Goal: Task Accomplishment & Management: Complete application form

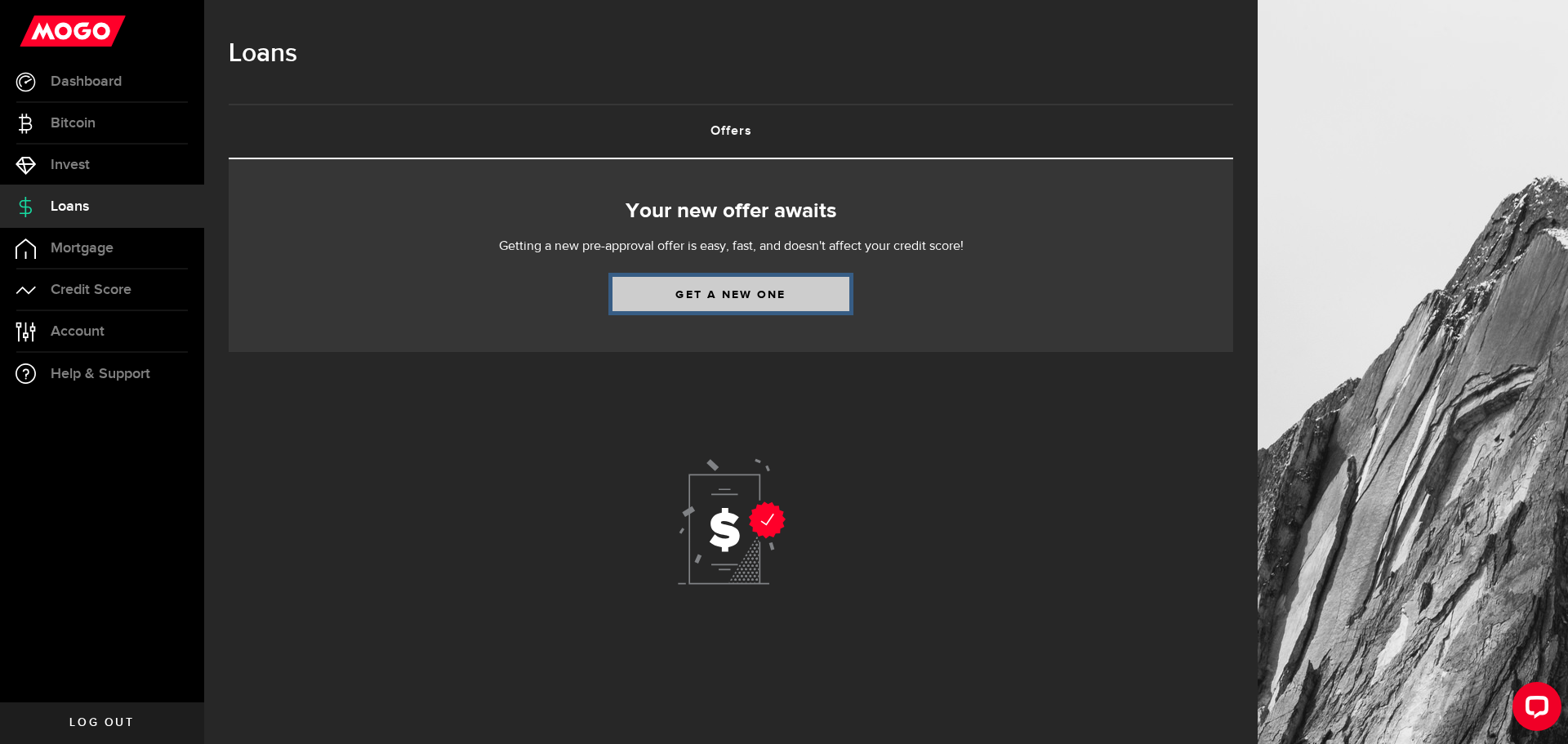
click at [682, 290] on link "Get a new one" at bounding box center [730, 294] width 237 height 34
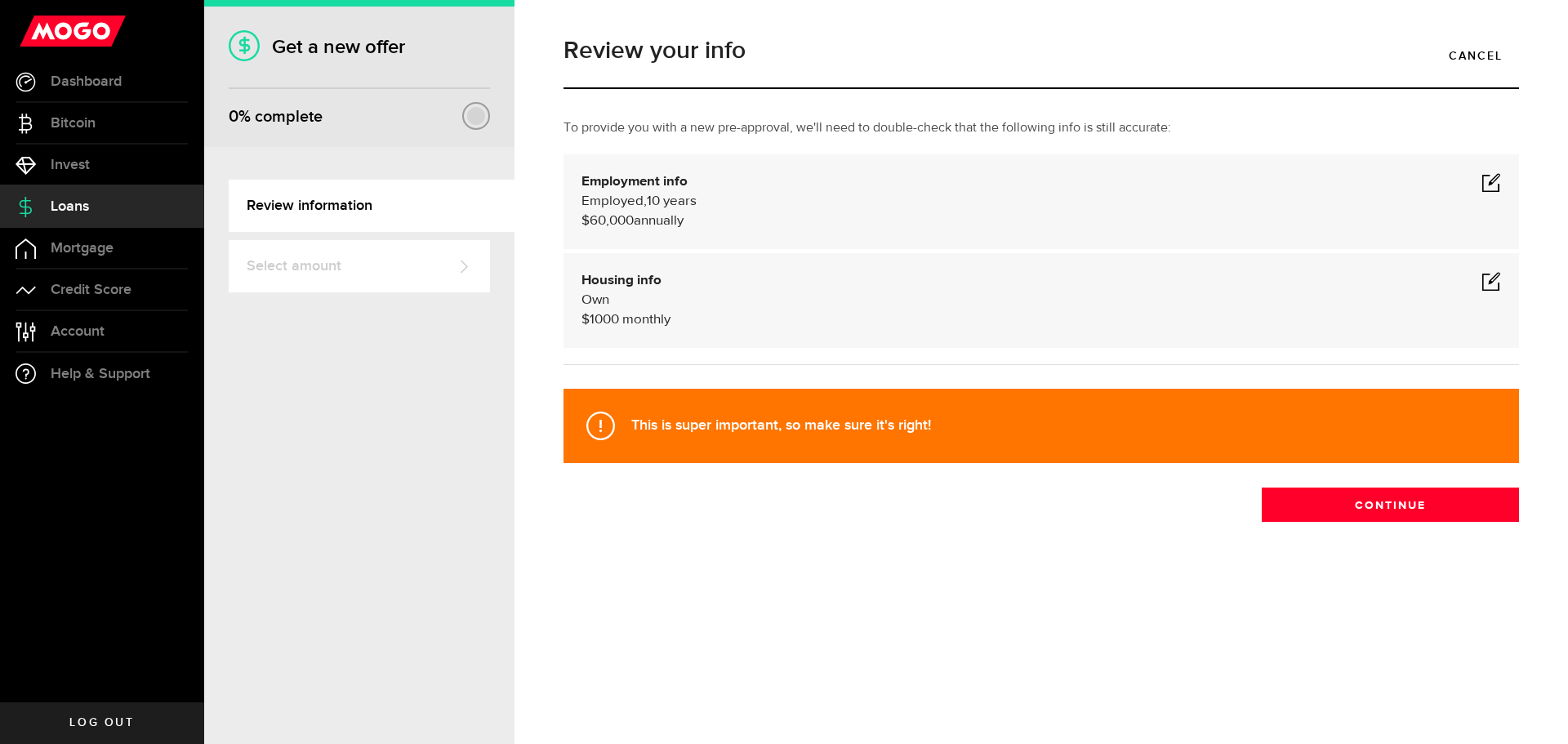
click at [1491, 178] on span at bounding box center [1490, 182] width 19 height 19
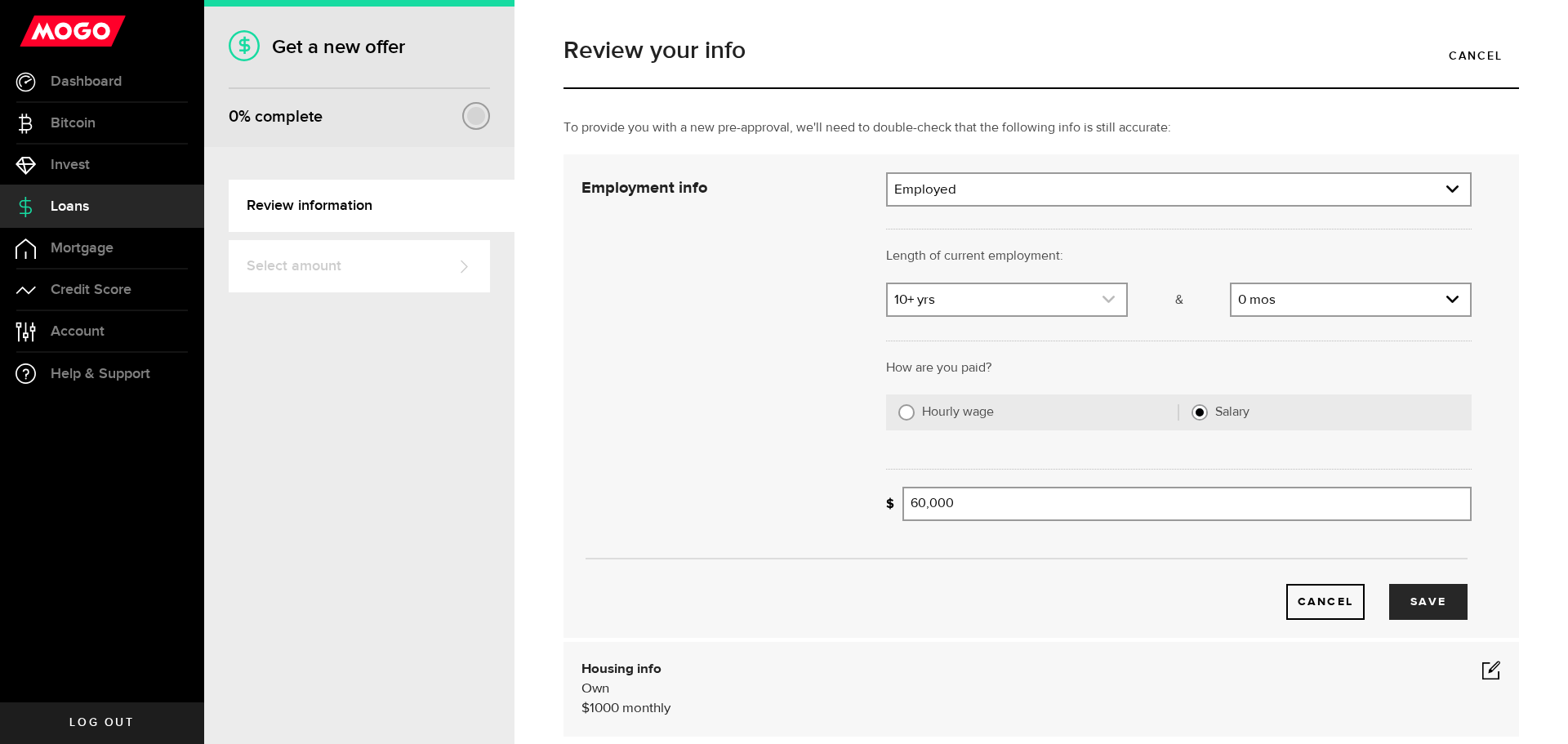
click at [1105, 302] on icon "expand select" at bounding box center [1108, 299] width 14 height 14
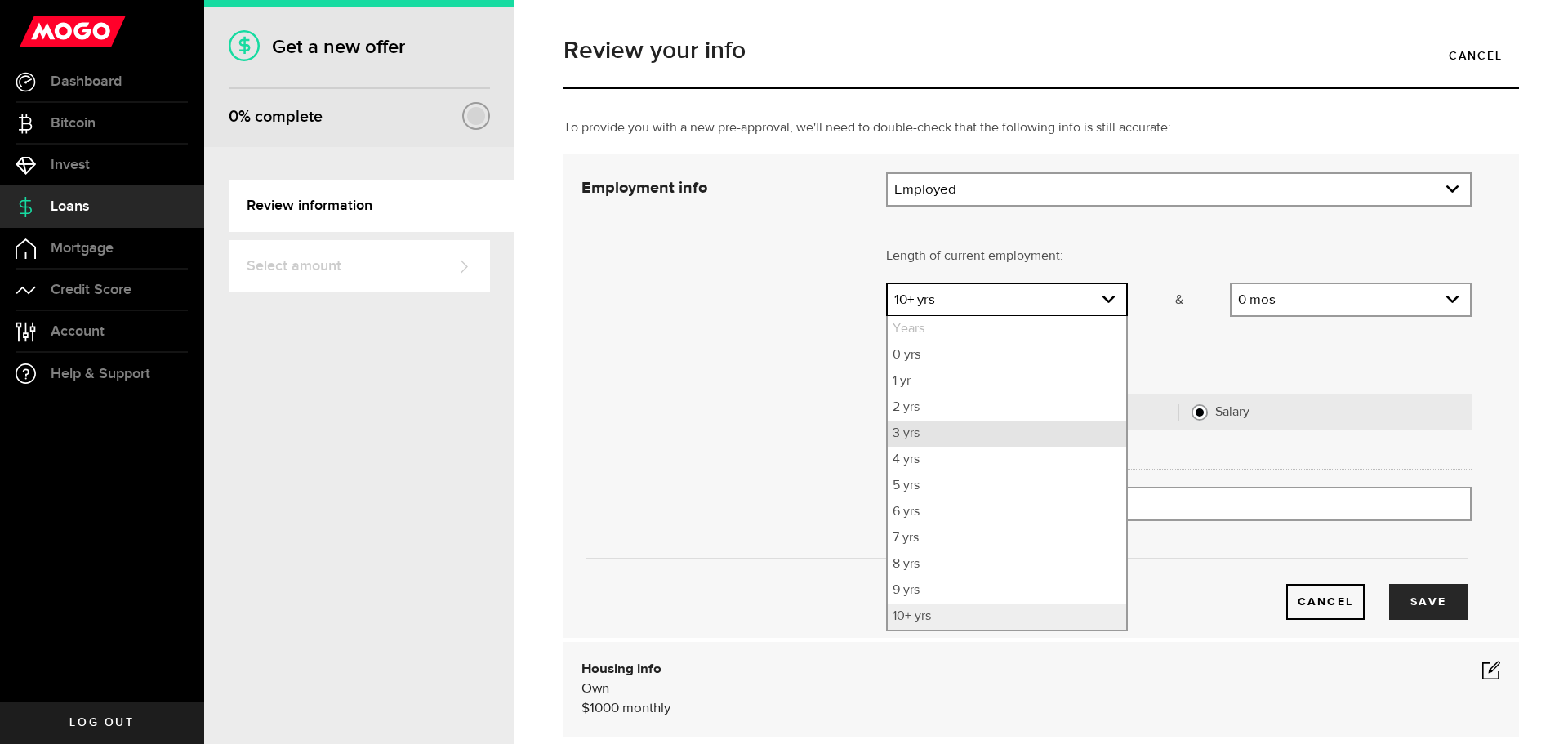
click at [909, 427] on li "3 yrs" at bounding box center [1007, 434] width 238 height 26
select select "3"
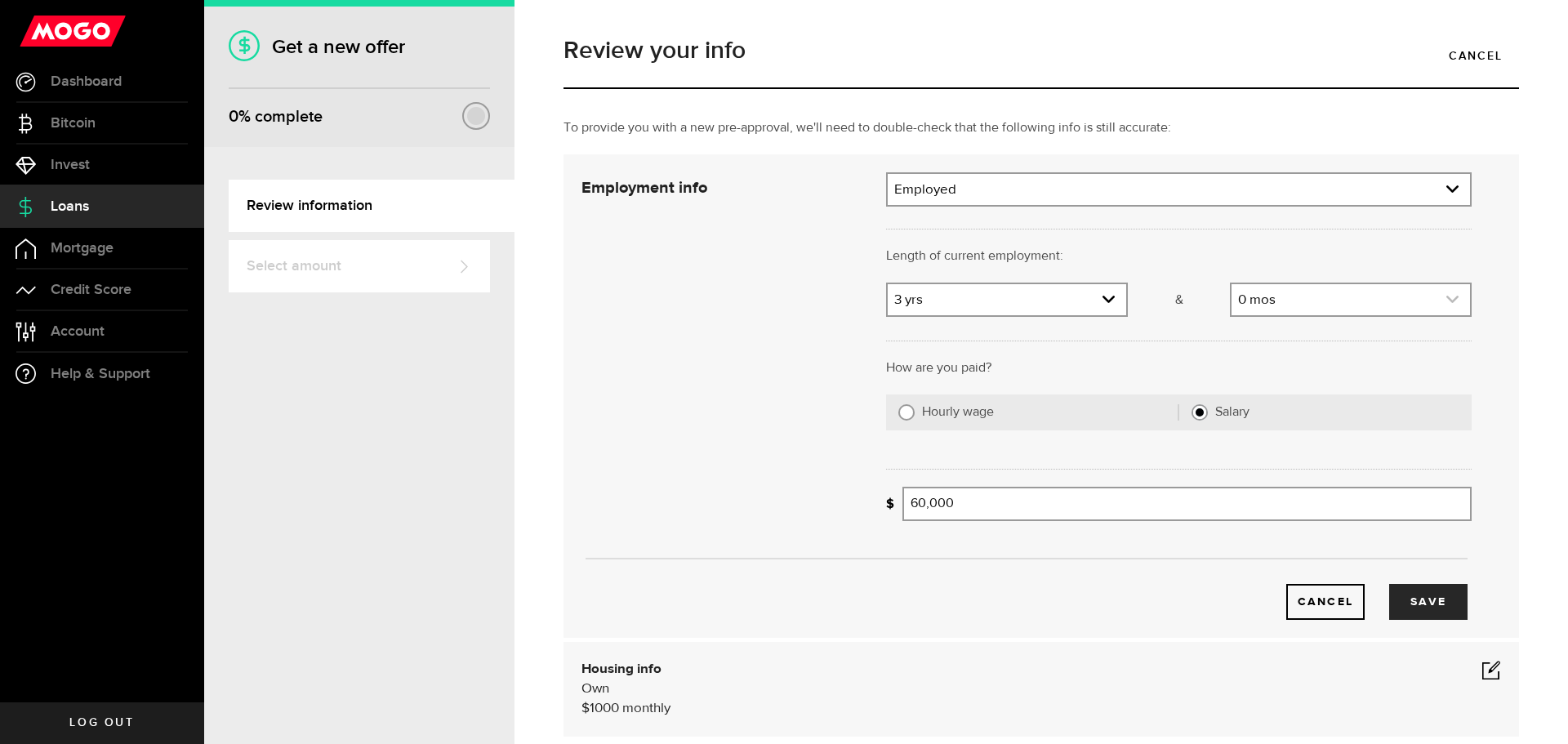
click at [1288, 296] on link "expand select" at bounding box center [1351, 300] width 238 height 31
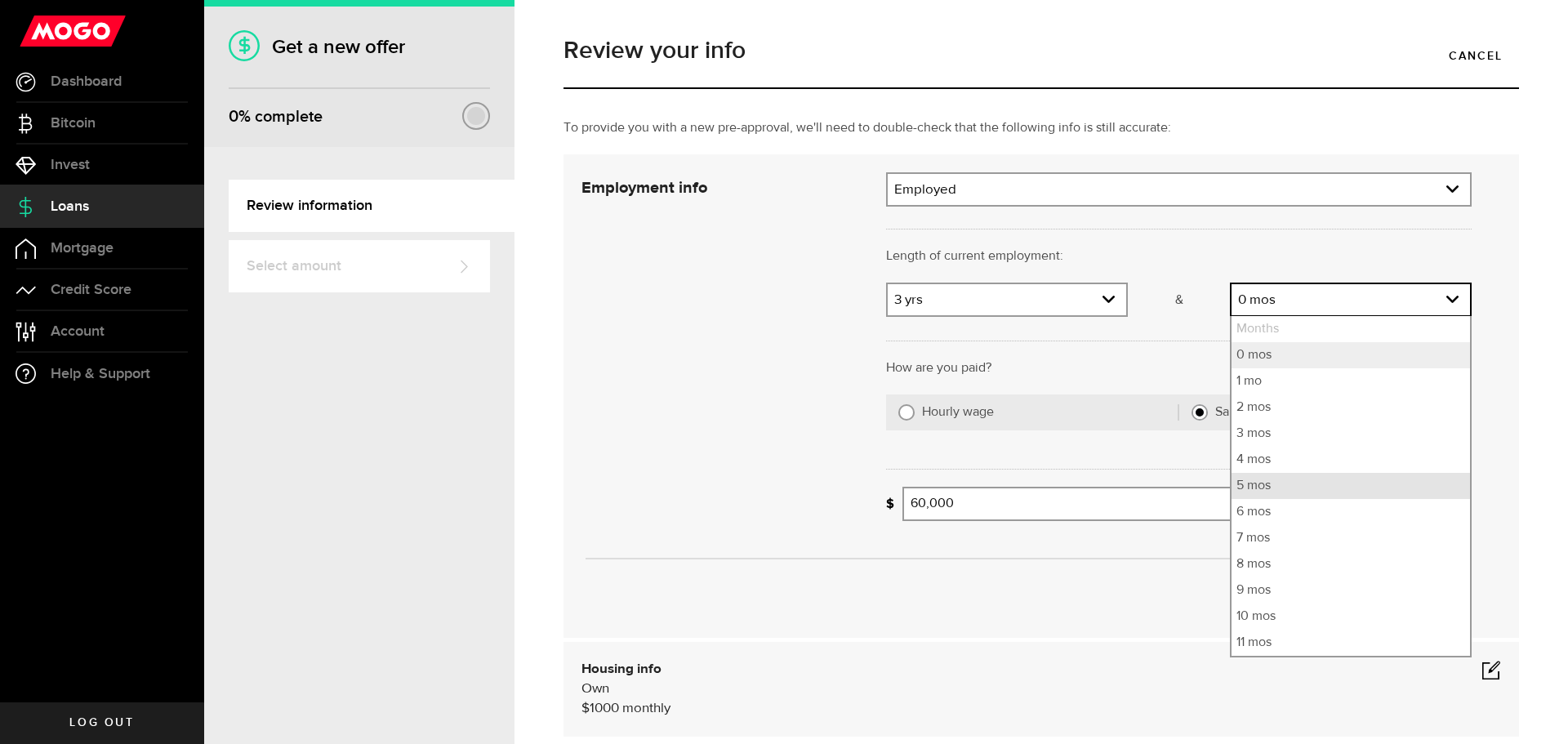
click at [1239, 492] on li "5 mos" at bounding box center [1351, 486] width 238 height 26
select select "5"
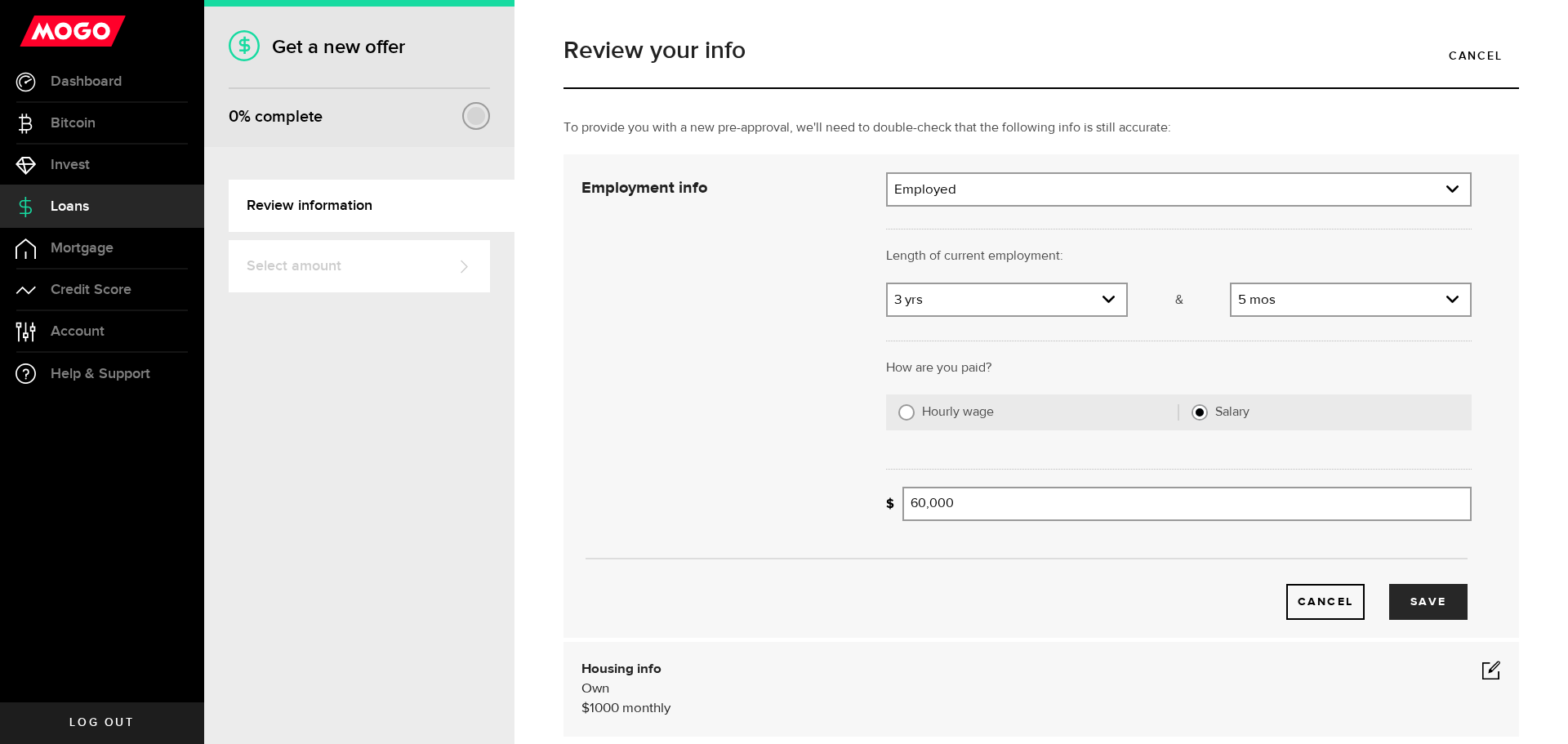
click at [894, 413] on div "Hourly wage" at bounding box center [1039, 412] width 305 height 36
click at [899, 413] on input "Hourly wage" at bounding box center [907, 413] width 17 height 17
radio input "true"
click at [926, 509] on input "Average paycheque" at bounding box center [1059, 503] width 315 height 34
type input "1,008"
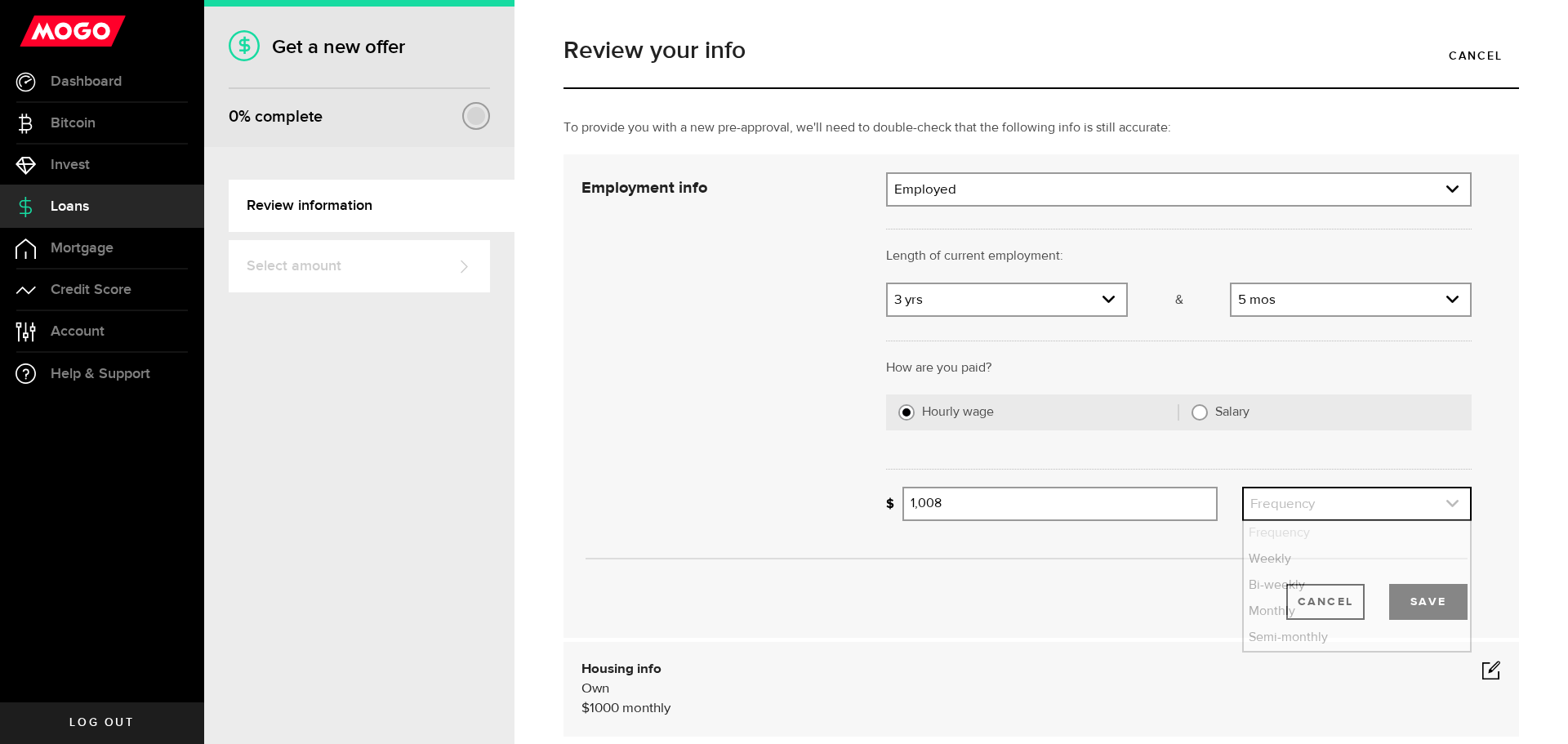
click at [1358, 498] on link "expand select" at bounding box center [1357, 504] width 226 height 31
click at [1305, 559] on li "Weekly" at bounding box center [1357, 559] width 226 height 26
select select "weekly"
click at [1402, 596] on button "Save" at bounding box center [1429, 601] width 78 height 36
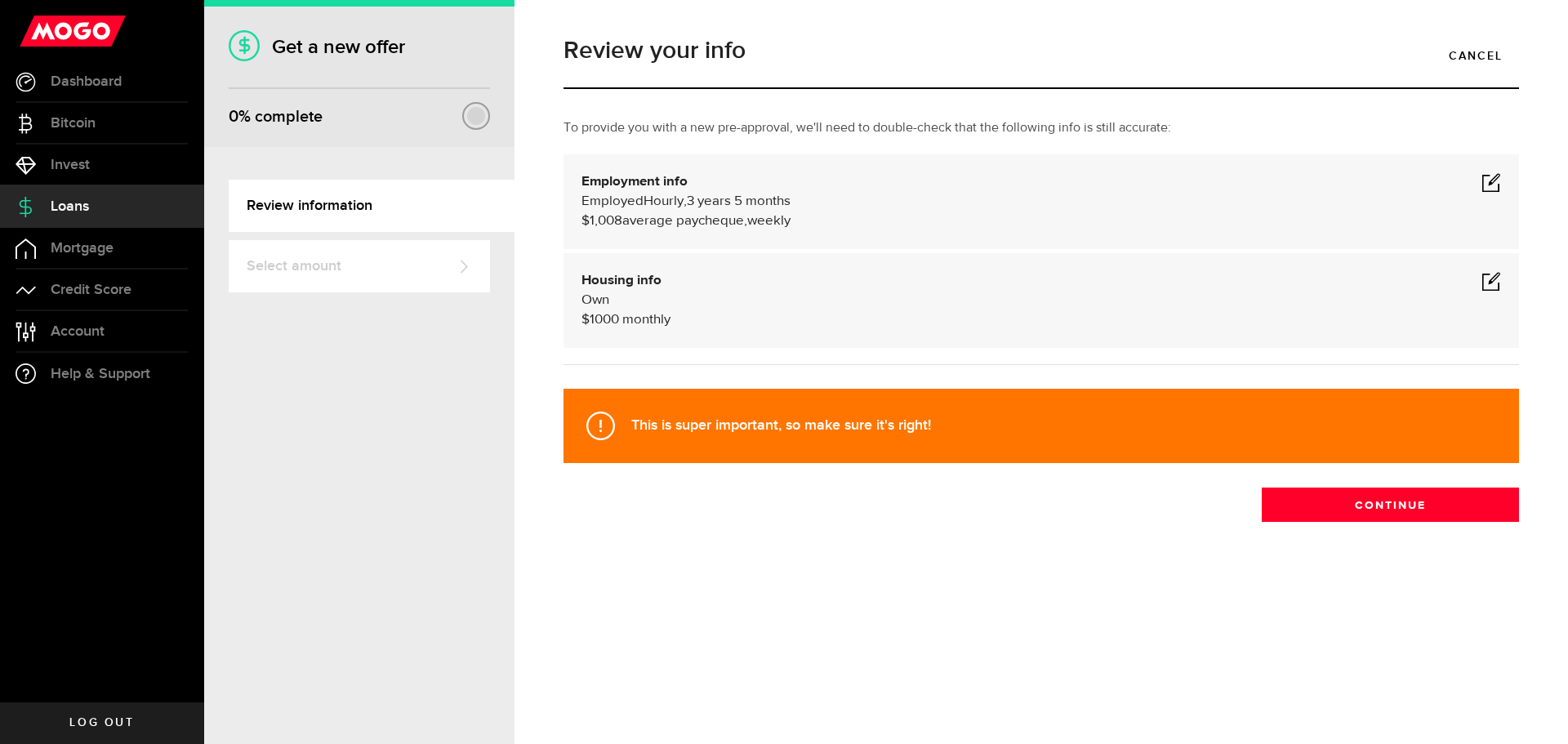
click at [1492, 284] on span at bounding box center [1490, 281] width 19 height 19
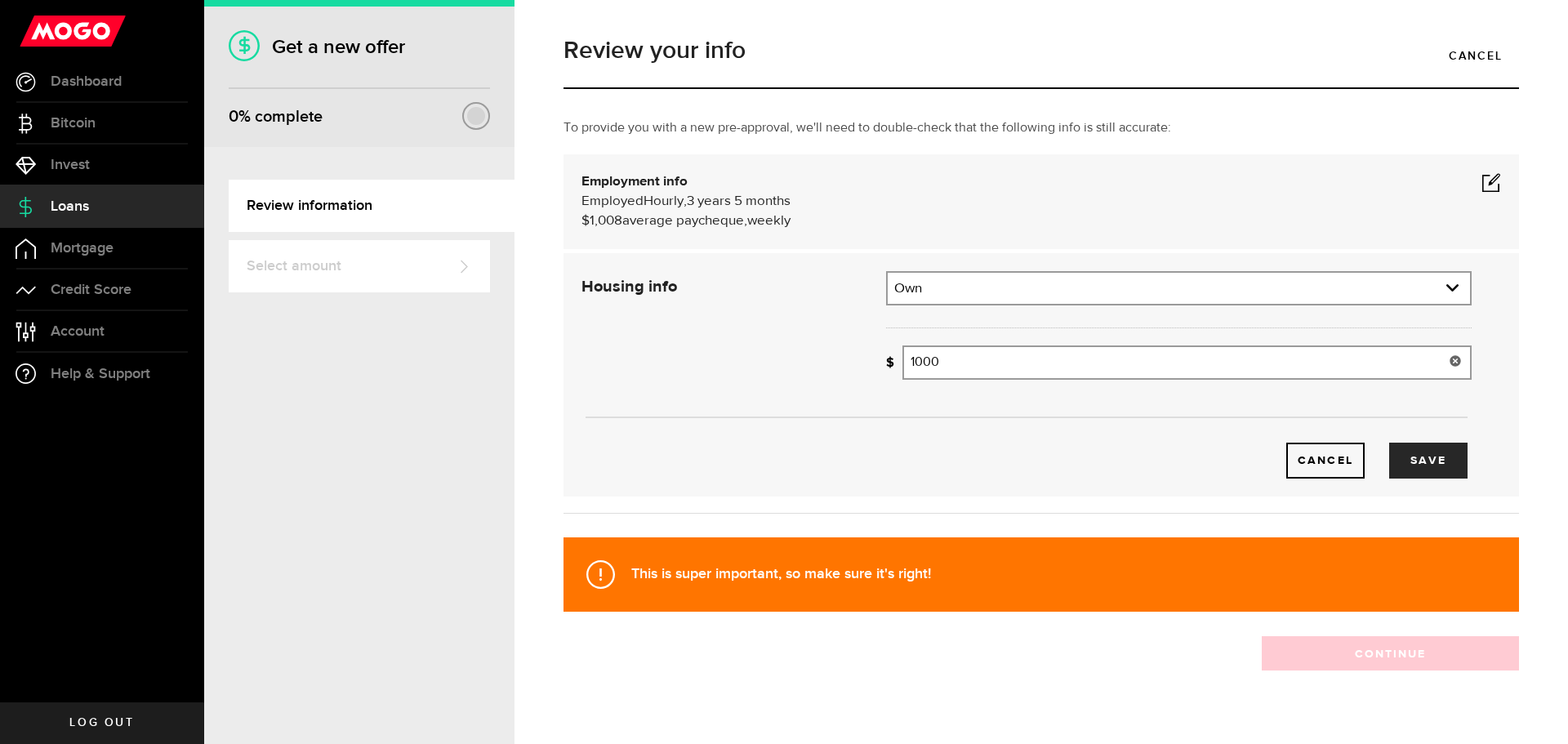
click at [947, 366] on input "1000" at bounding box center [1187, 362] width 569 height 34
type input "1"
type input "2,000"
click at [1417, 459] on button "Save" at bounding box center [1429, 460] width 78 height 36
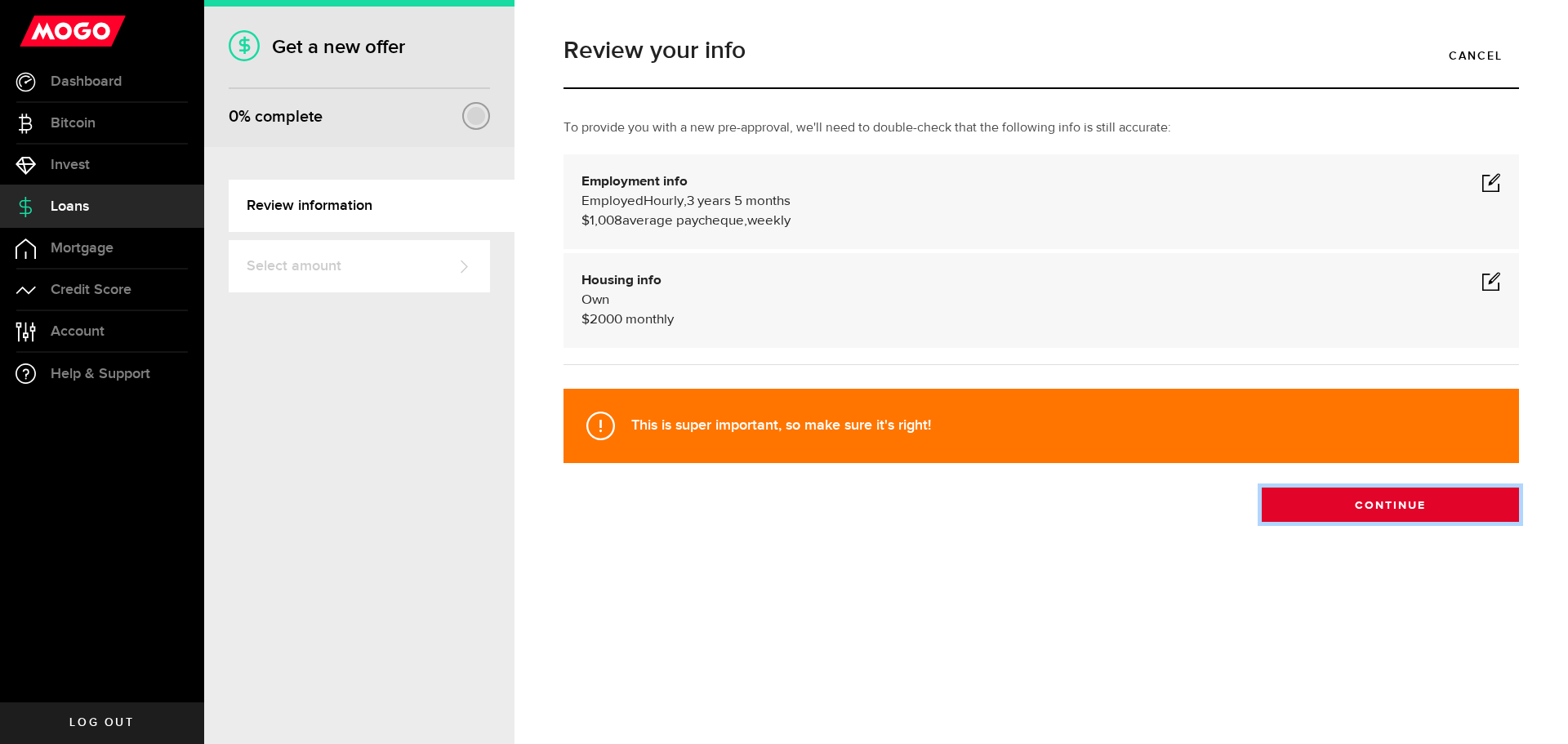
click at [1353, 505] on button "Continue" at bounding box center [1391, 504] width 258 height 34
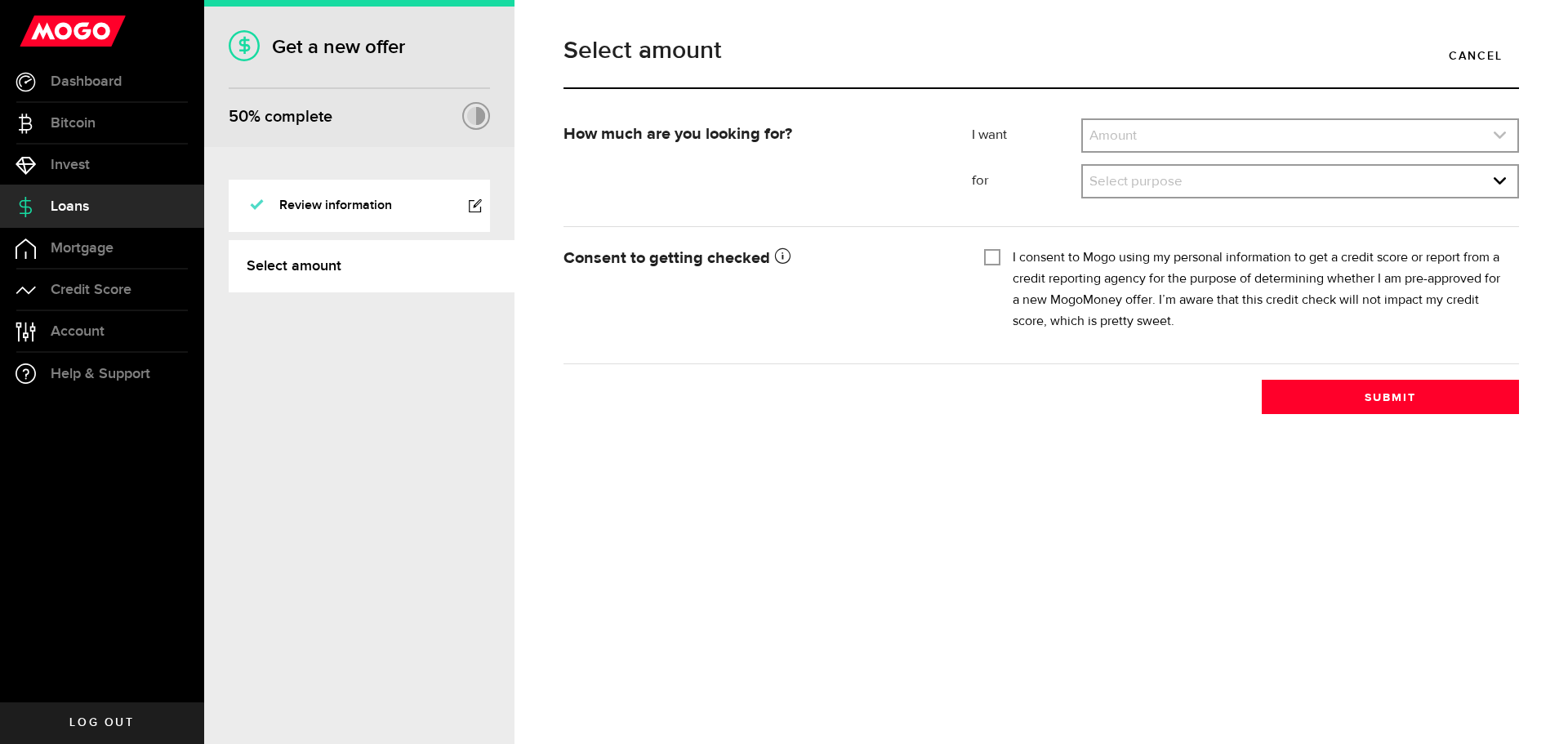
click at [1122, 130] on link "expand select" at bounding box center [1300, 136] width 435 height 31
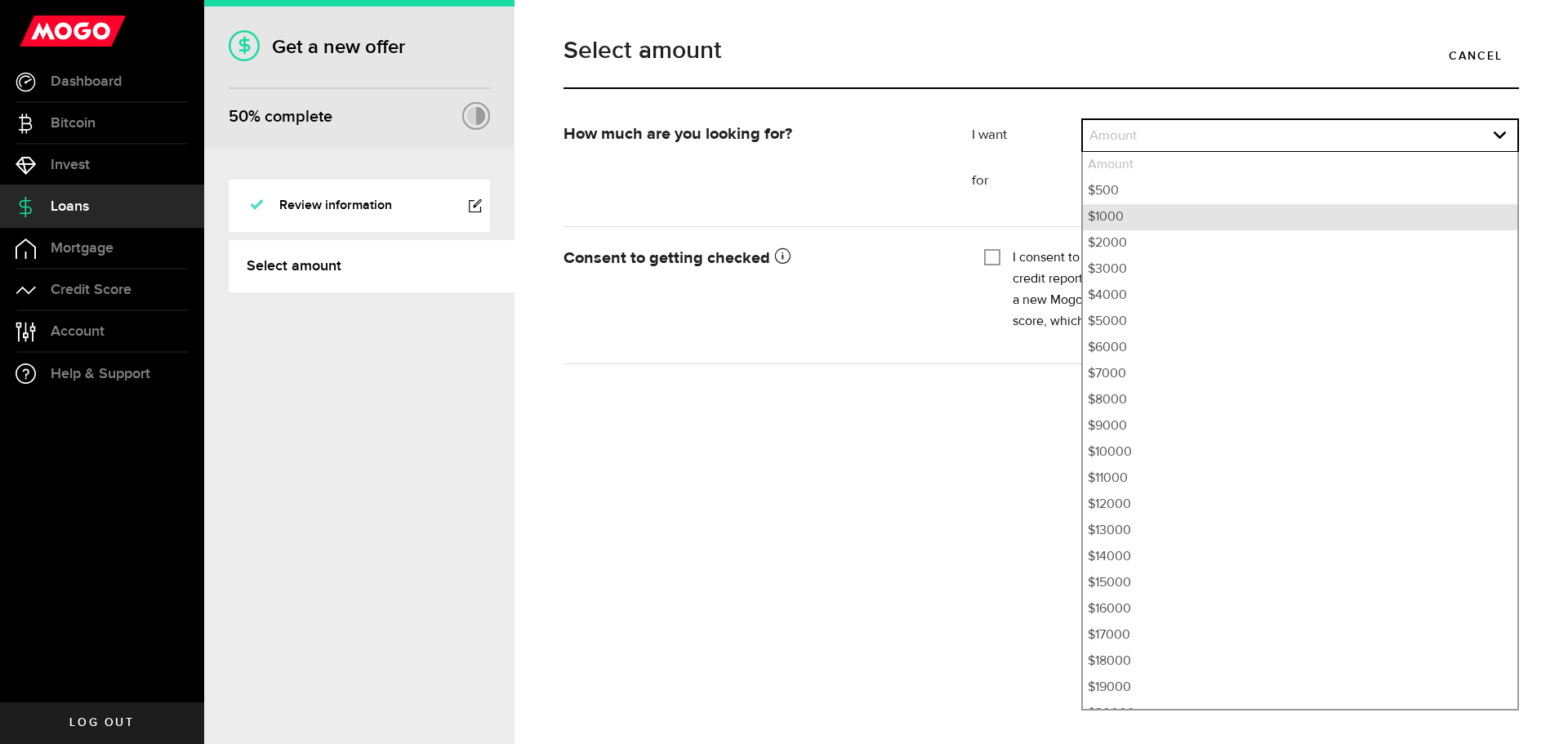
click at [1129, 207] on li "$1000" at bounding box center [1300, 217] width 435 height 26
select select "1000"
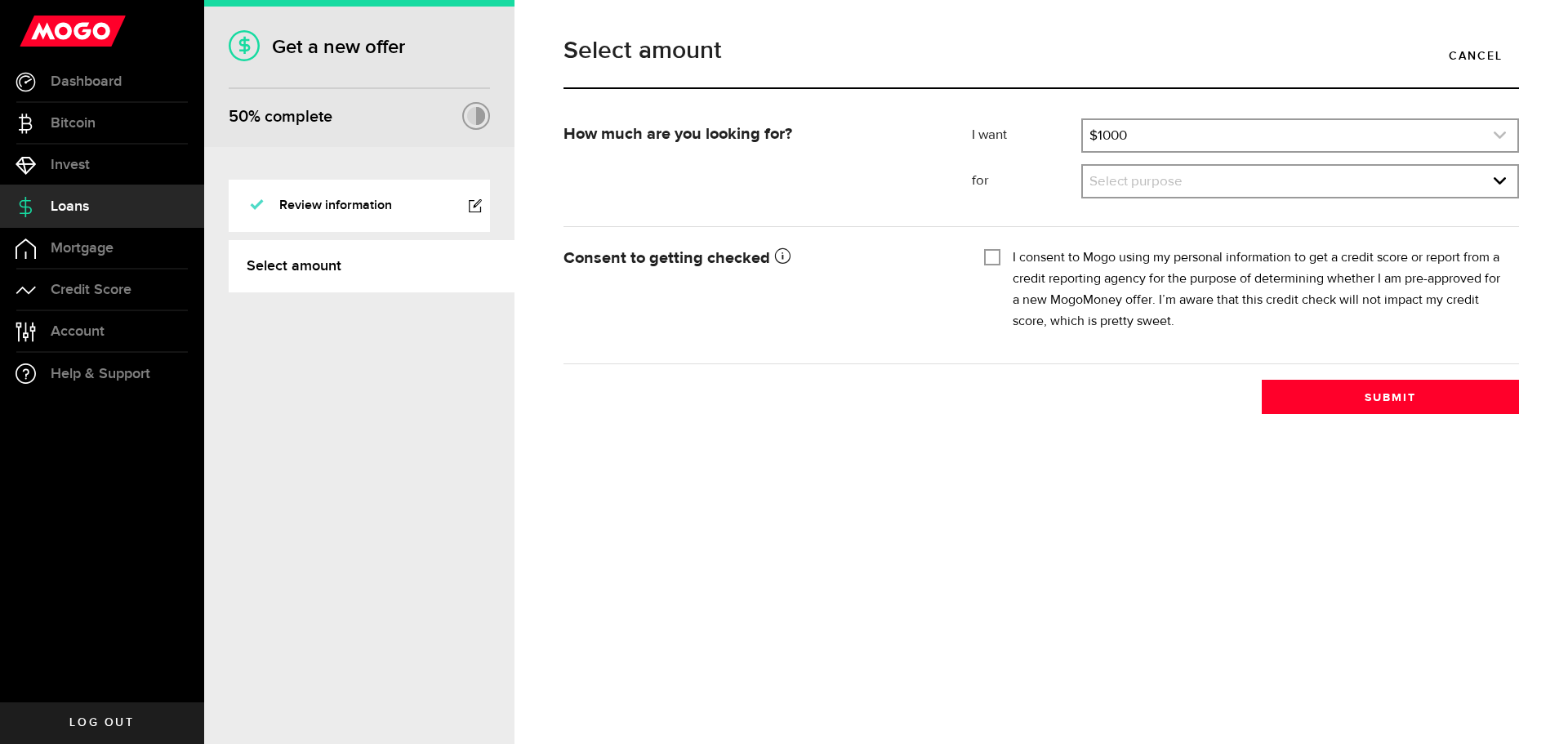
click at [1136, 141] on link "expand select" at bounding box center [1300, 136] width 435 height 31
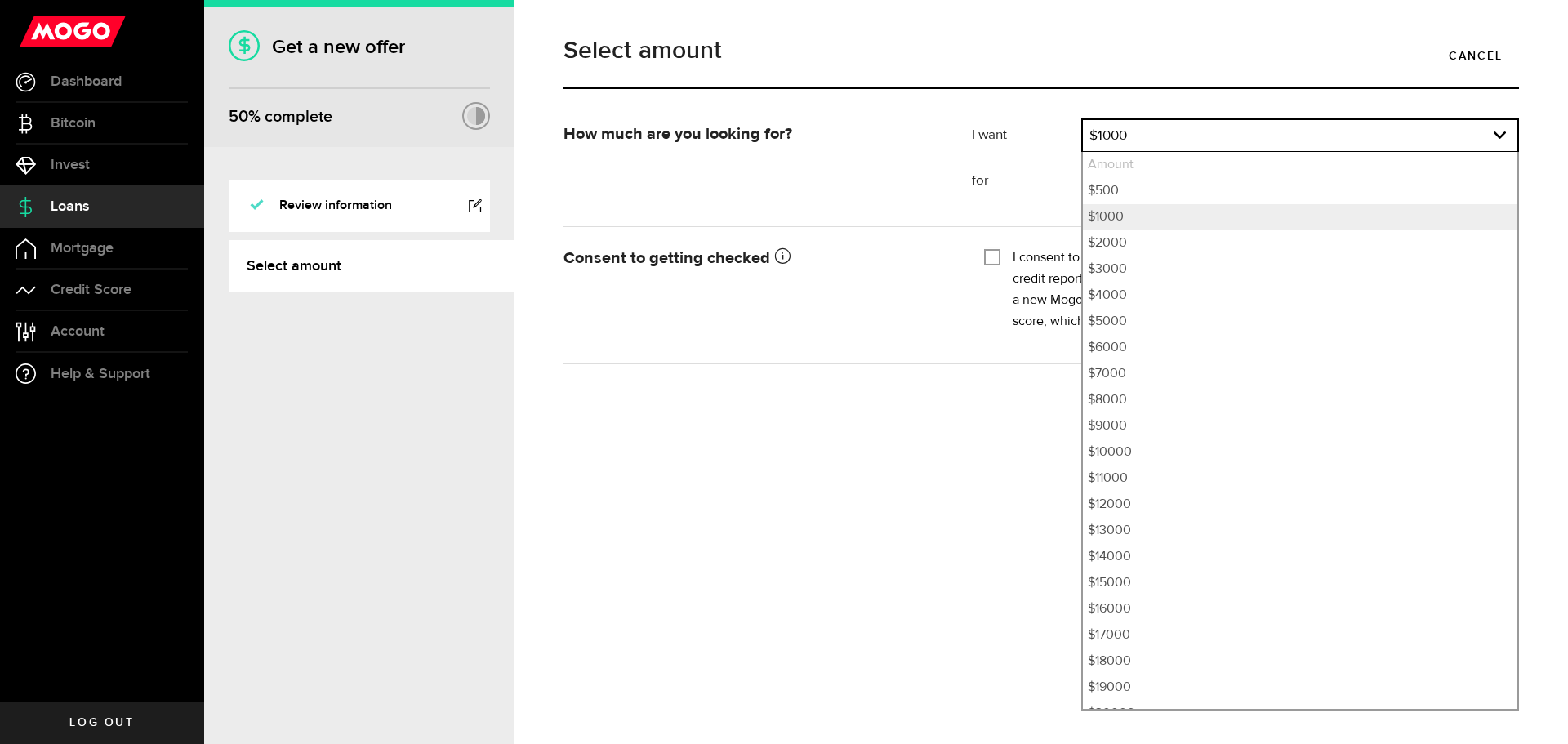
click at [895, 218] on form "How much are you looking for? I want Amount How much credit would you like? $10…" at bounding box center [1041, 241] width 956 height 246
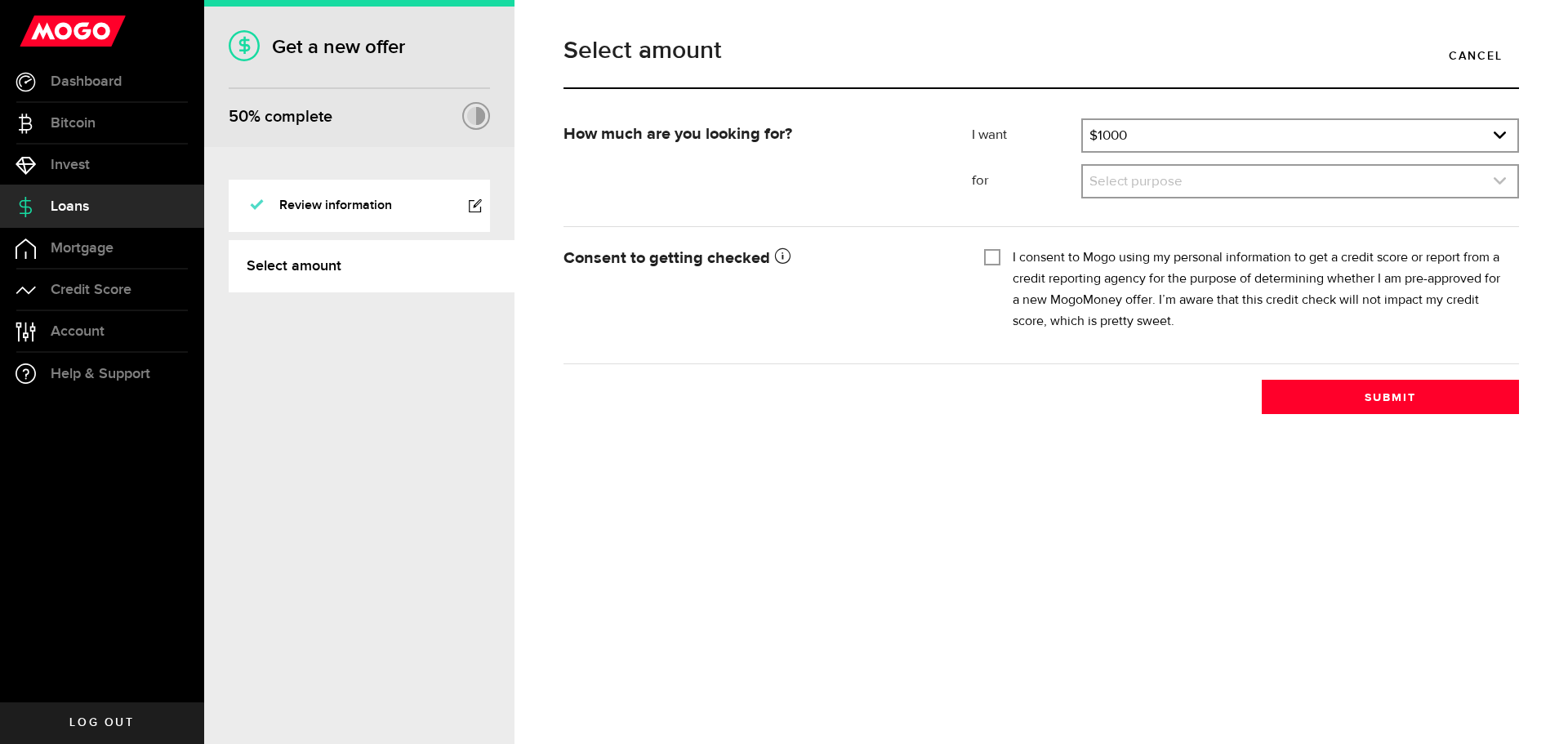
click at [1109, 187] on link "expand select" at bounding box center [1300, 182] width 435 height 31
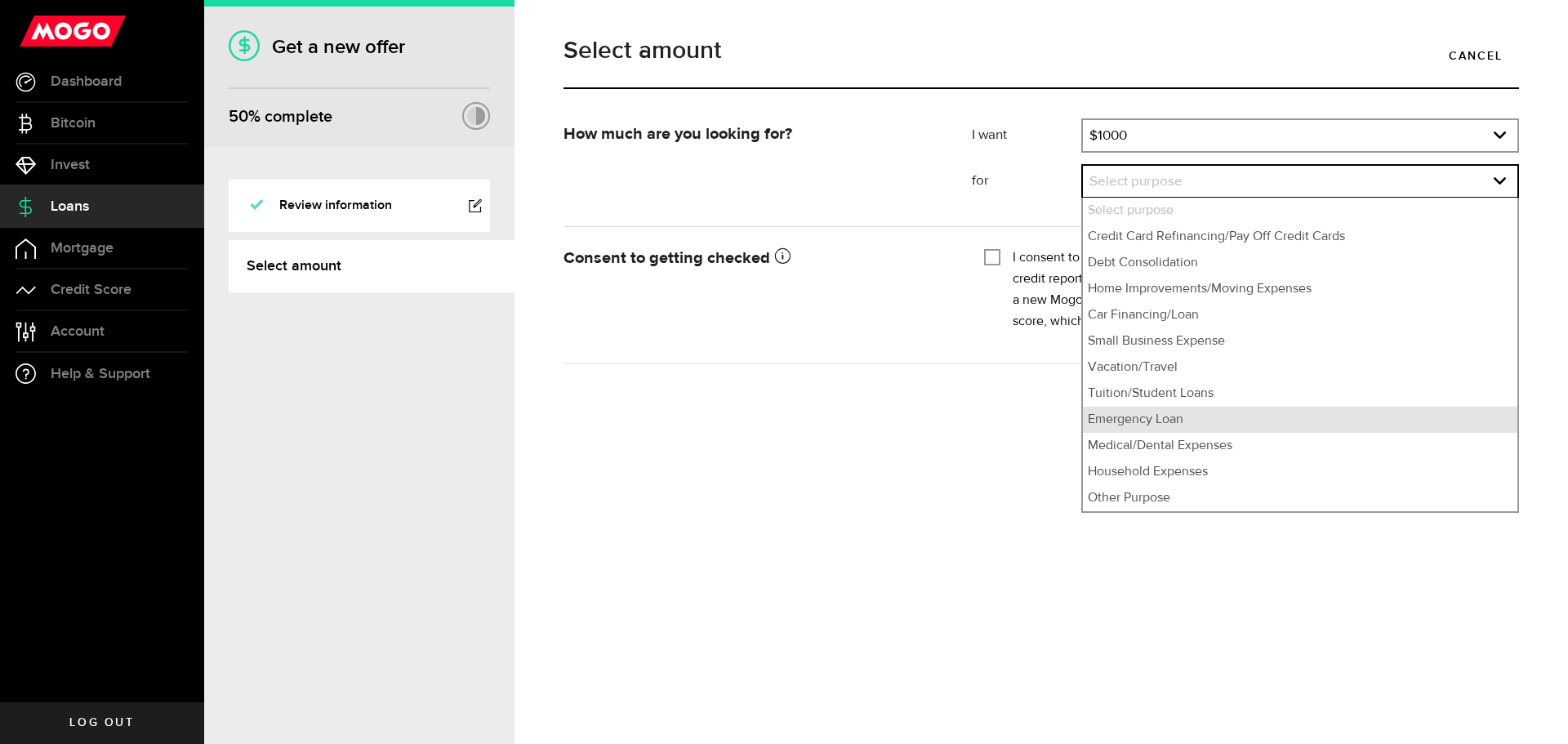
click at [1183, 420] on li "Emergency Loan" at bounding box center [1300, 419] width 435 height 26
select select "Emergency Loan"
